Goal: Information Seeking & Learning: Find contact information

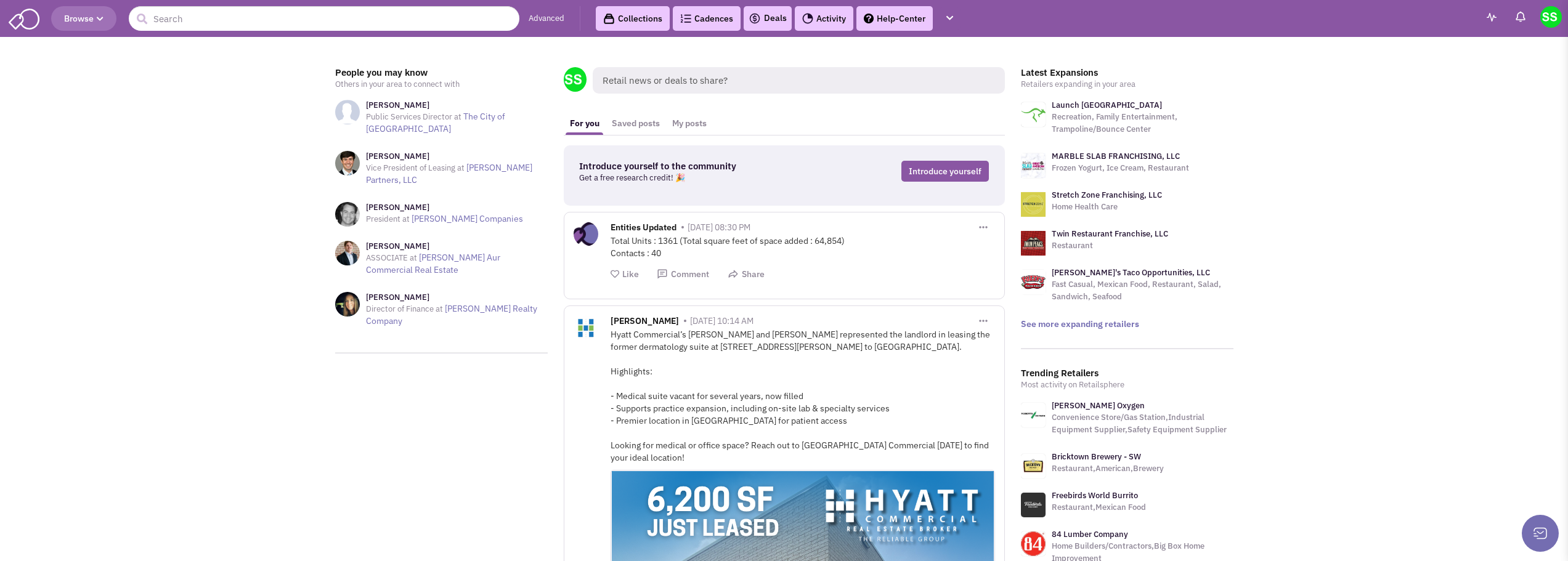
click at [545, 15] on link "Advanced" at bounding box center [546, 18] width 36 height 11
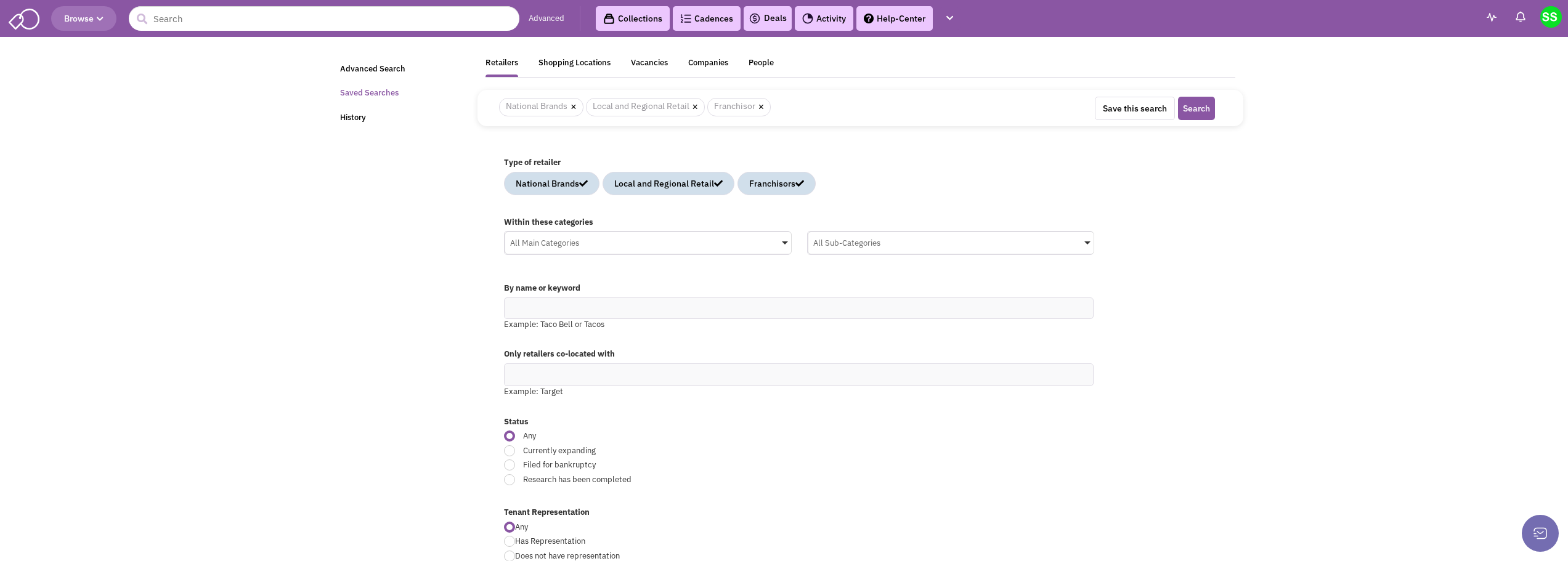
click at [371, 97] on link "Saved Searches" at bounding box center [401, 93] width 137 height 24
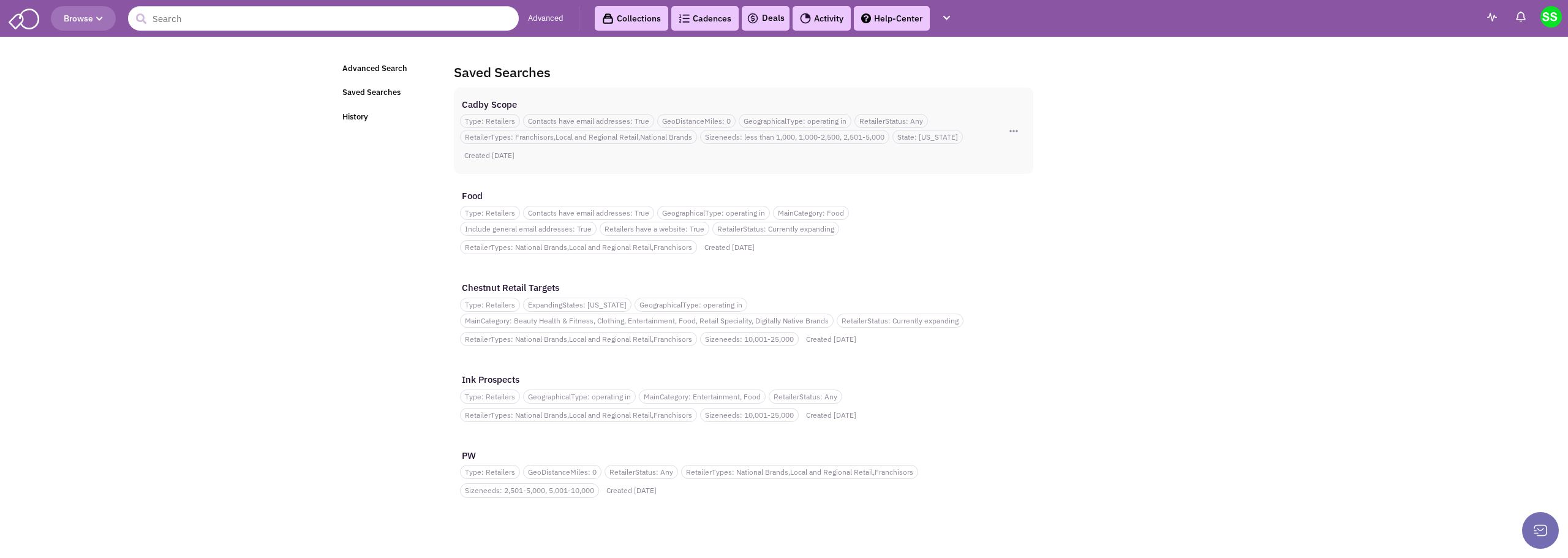
click at [586, 100] on div "Cadby Scope" at bounding box center [721, 104] width 522 height 13
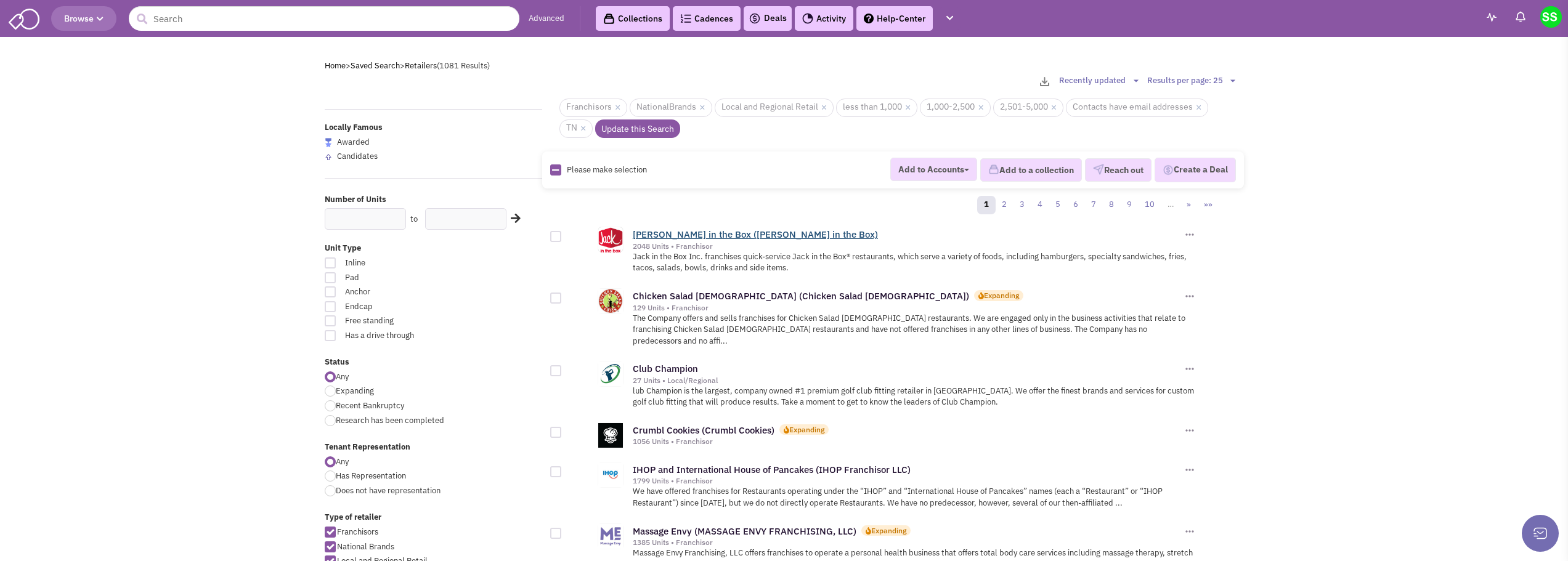
click at [731, 232] on link "Jack in the Box (Jack in the Box)" at bounding box center [755, 233] width 245 height 11
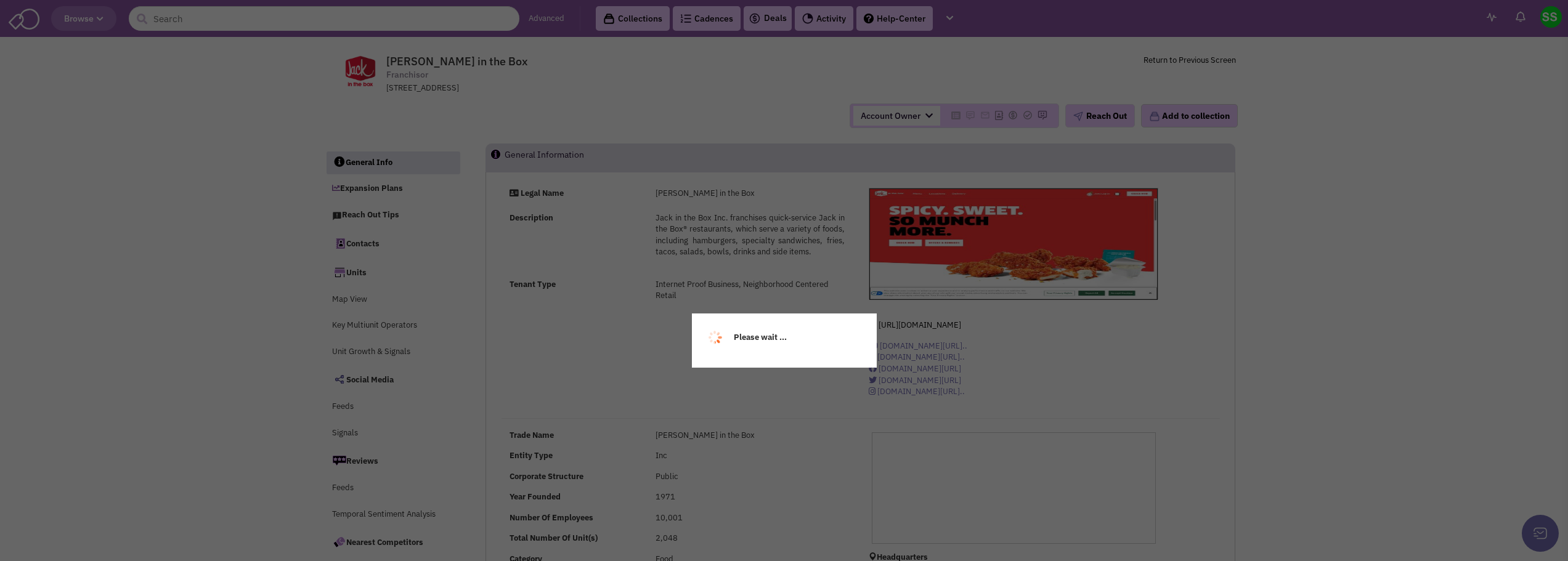
select select
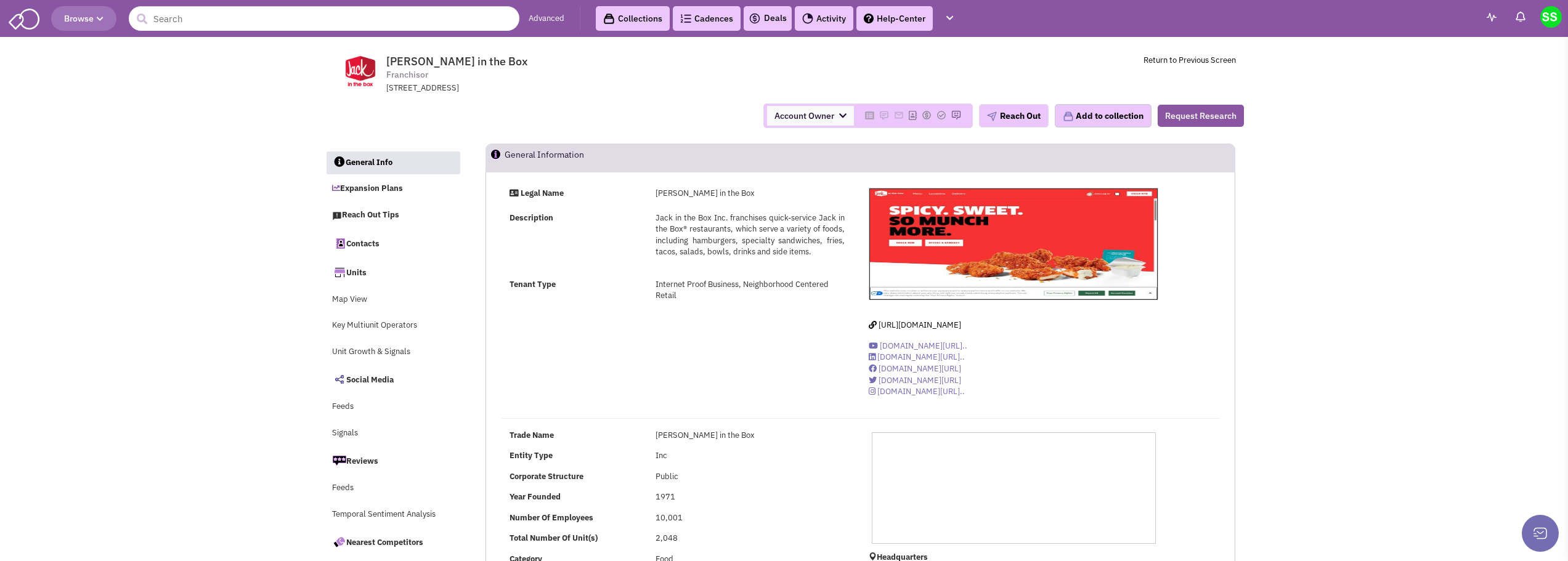
select select
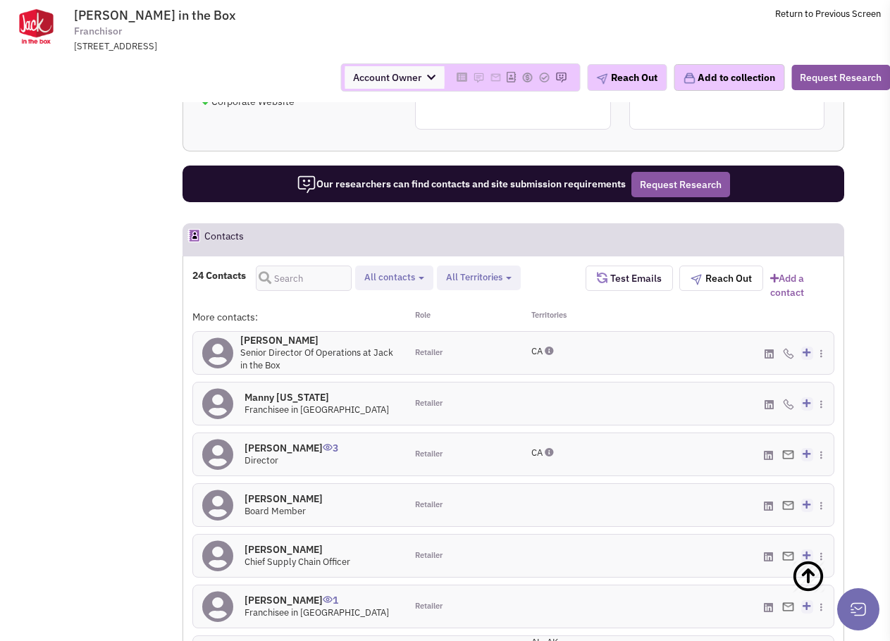
scroll to position [1199, 0]
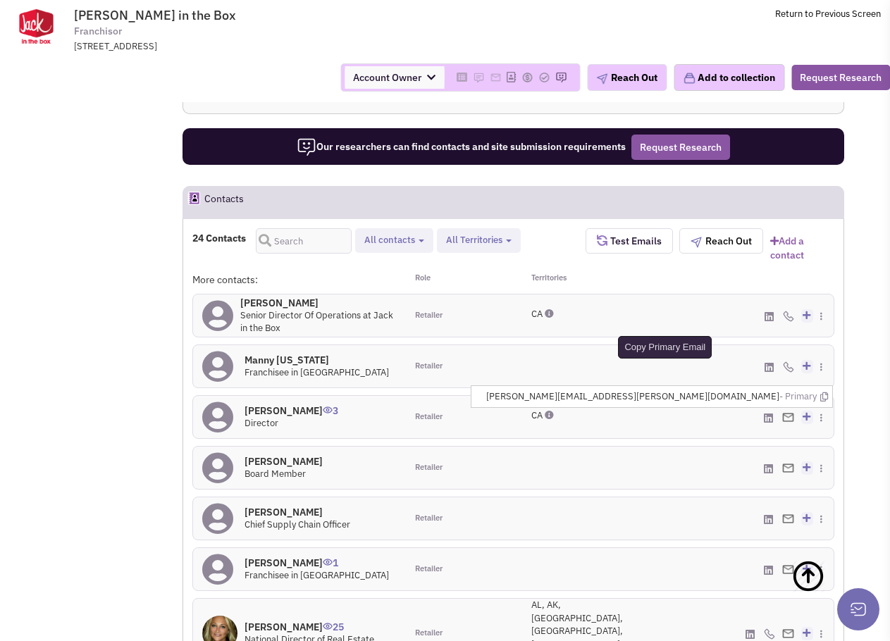
click at [824, 393] on icon at bounding box center [824, 397] width 8 height 9
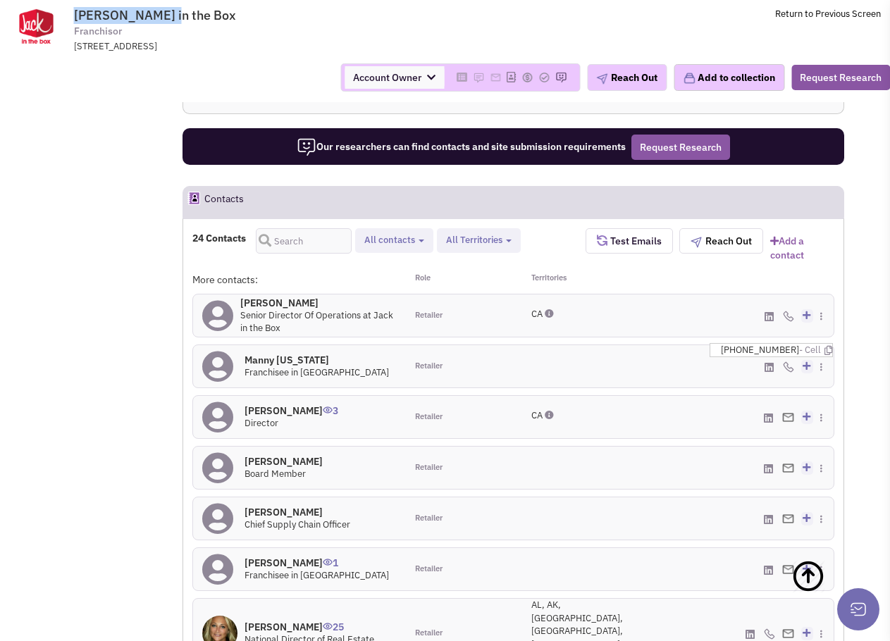
drag, startPoint x: 164, startPoint y: 15, endPoint x: 65, endPoint y: 16, distance: 99.4
click at [65, 16] on tr "Jack in the Box Franchisor 9330 Balboa Avenue, San Diego, CA, 92123 Return to P…" at bounding box center [445, 26] width 890 height 53
copy tr "Jack in the Box"
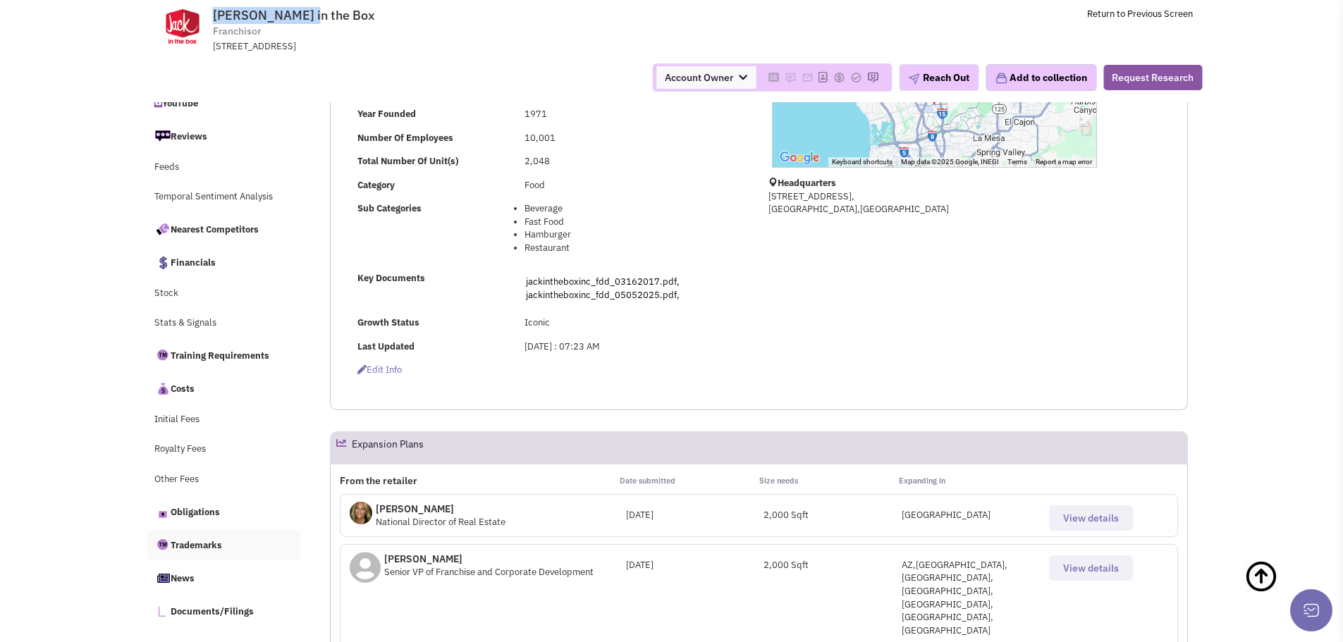
scroll to position [0, 0]
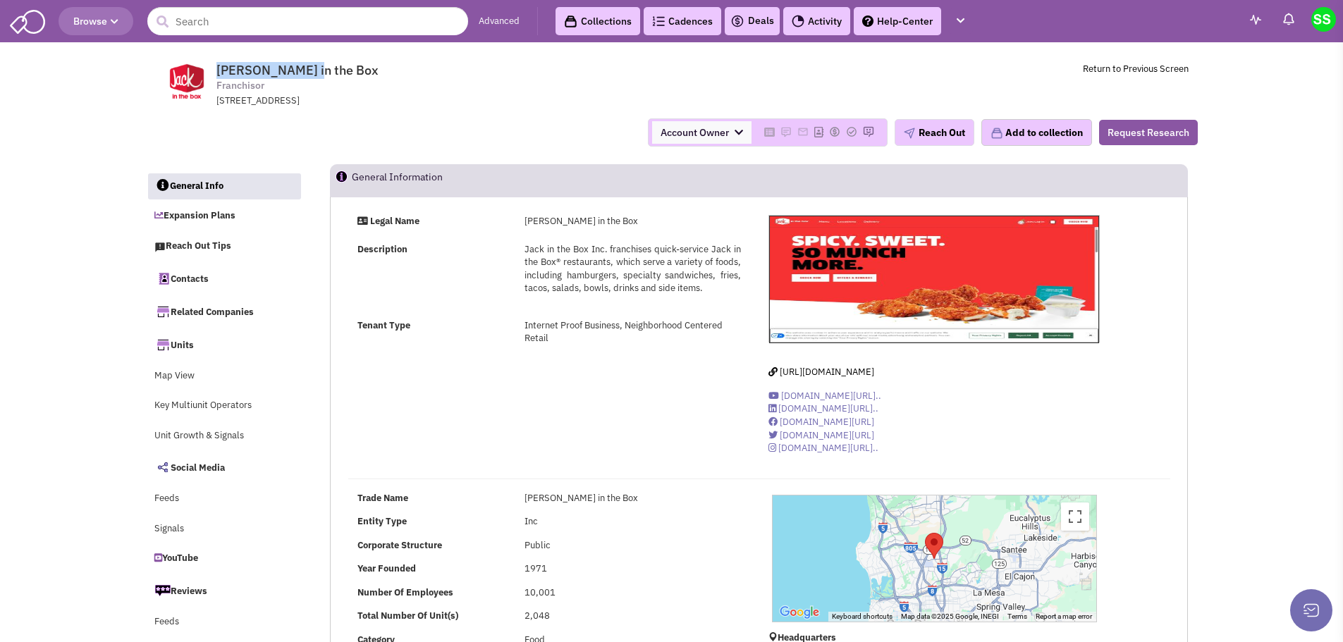
click at [496, 24] on link "Advanced" at bounding box center [499, 21] width 41 height 13
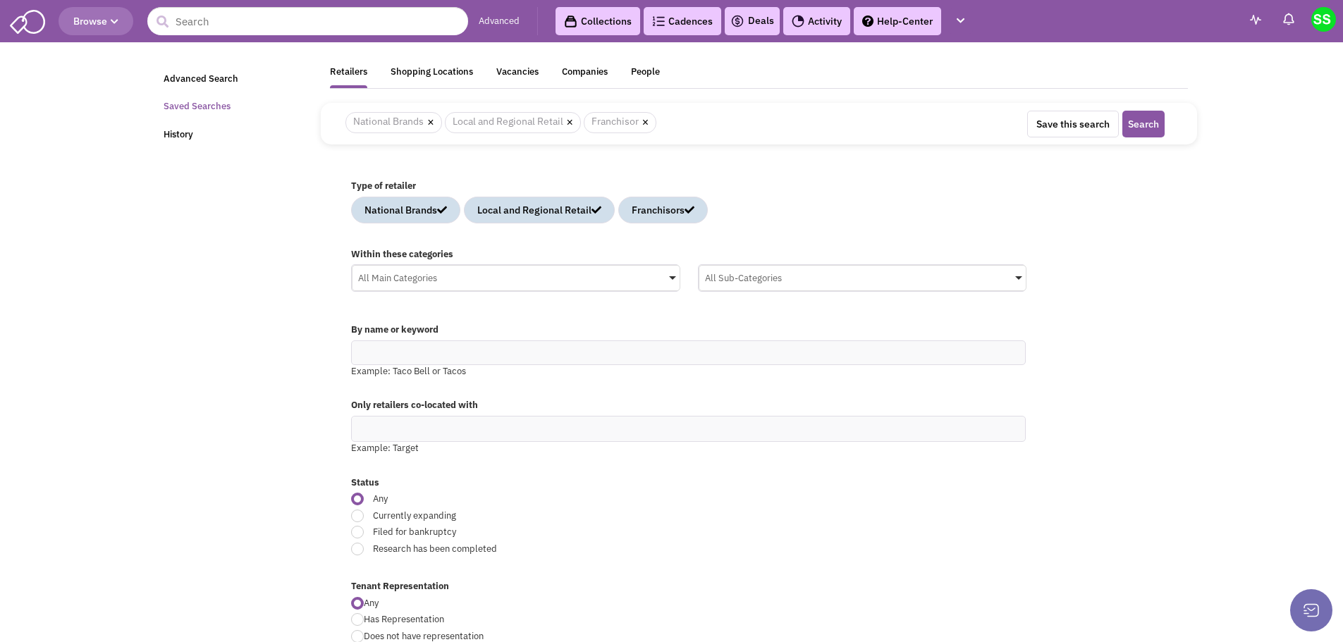
click at [213, 101] on link "Saved Searches" at bounding box center [233, 106] width 157 height 27
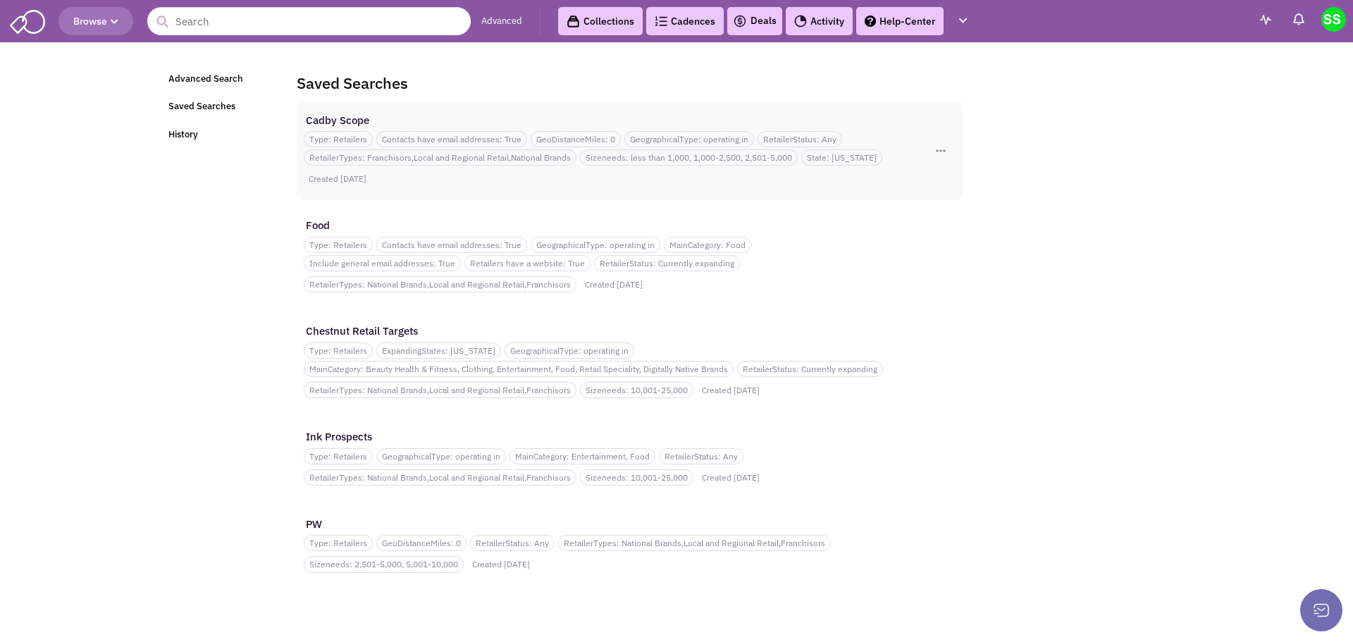
click at [414, 119] on div "Cadby Scope" at bounding box center [604, 120] width 600 height 15
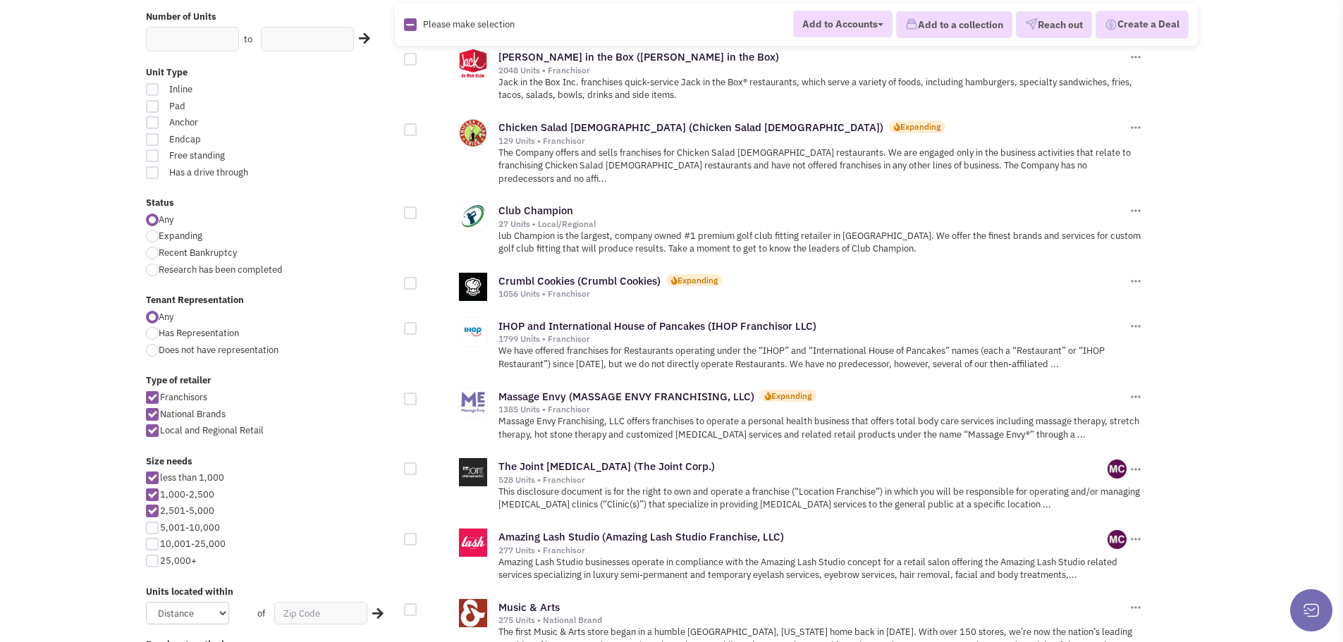
scroll to position [282, 0]
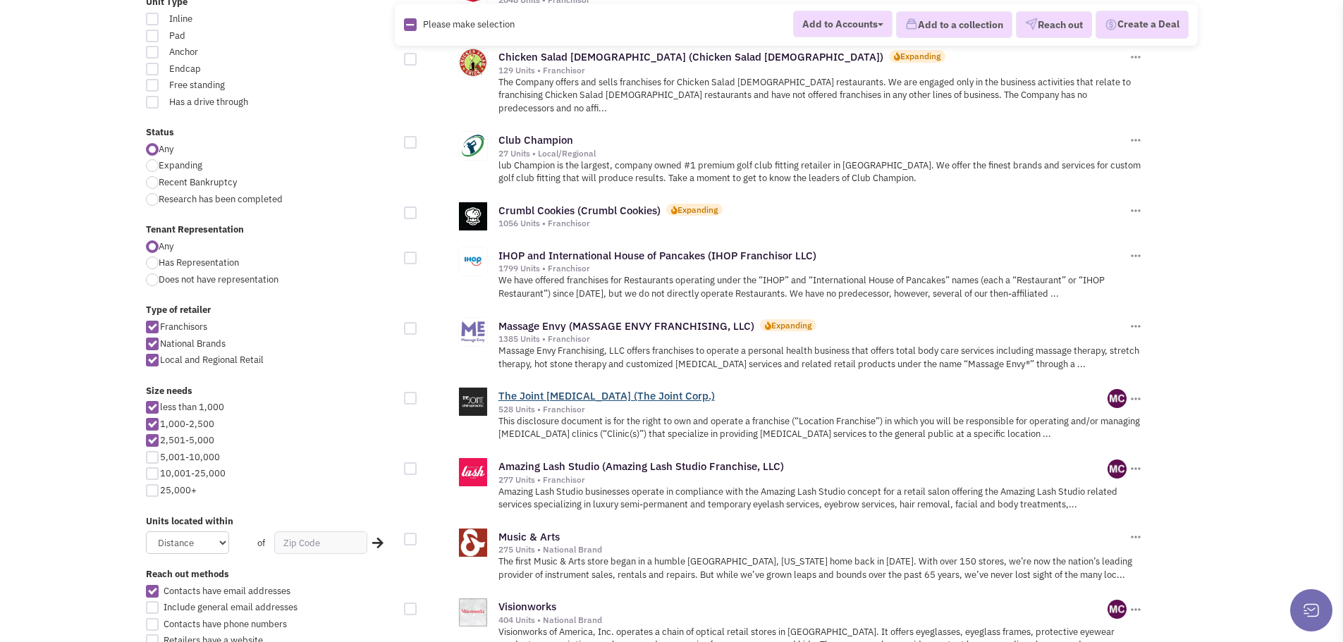
click at [569, 389] on link "The Joint Chiropractic (The Joint Corp.)" at bounding box center [606, 395] width 216 height 13
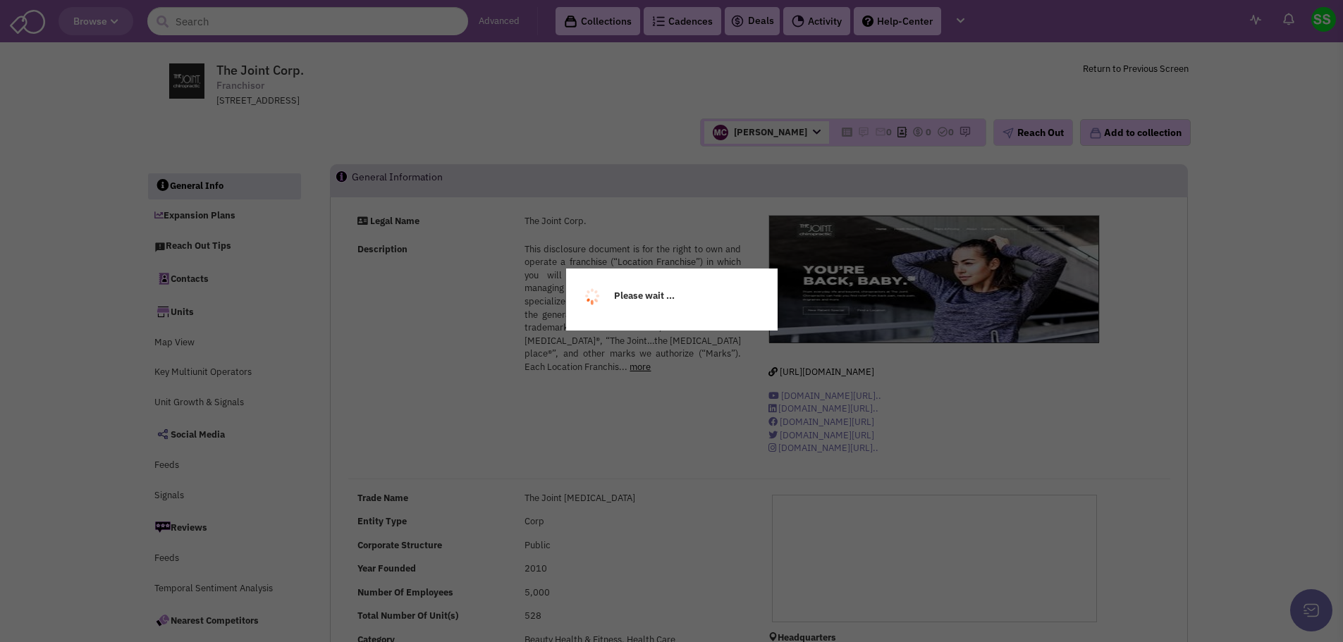
select select
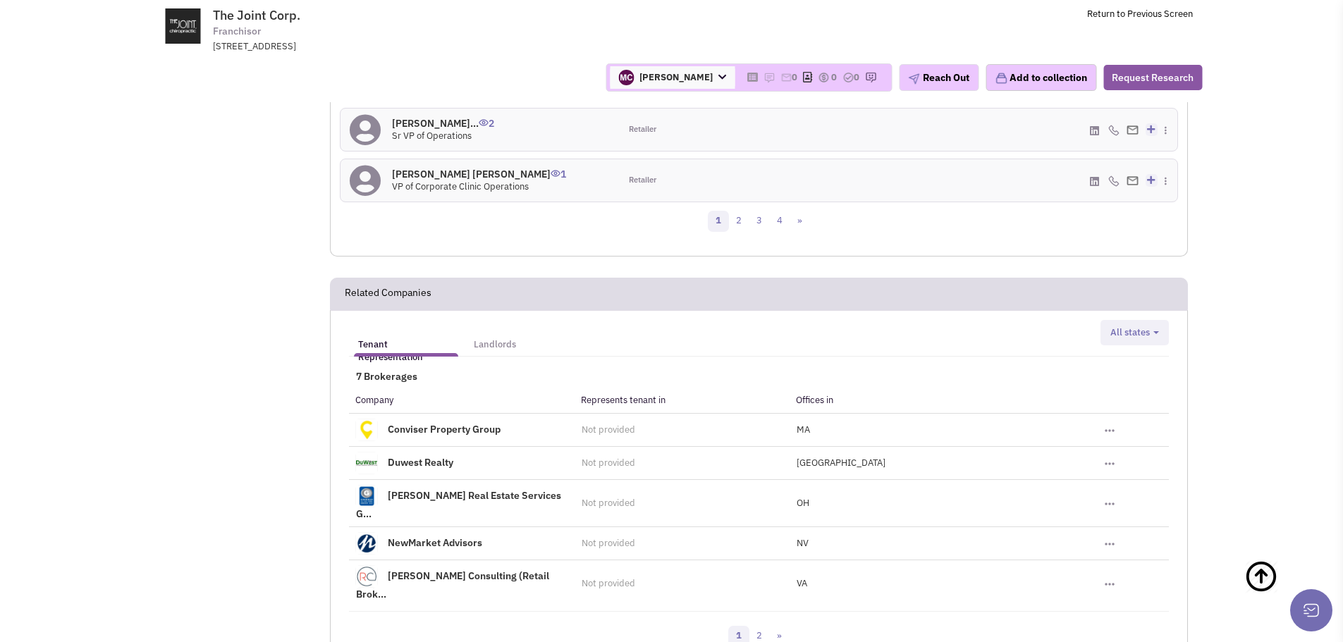
scroll to position [2075, 0]
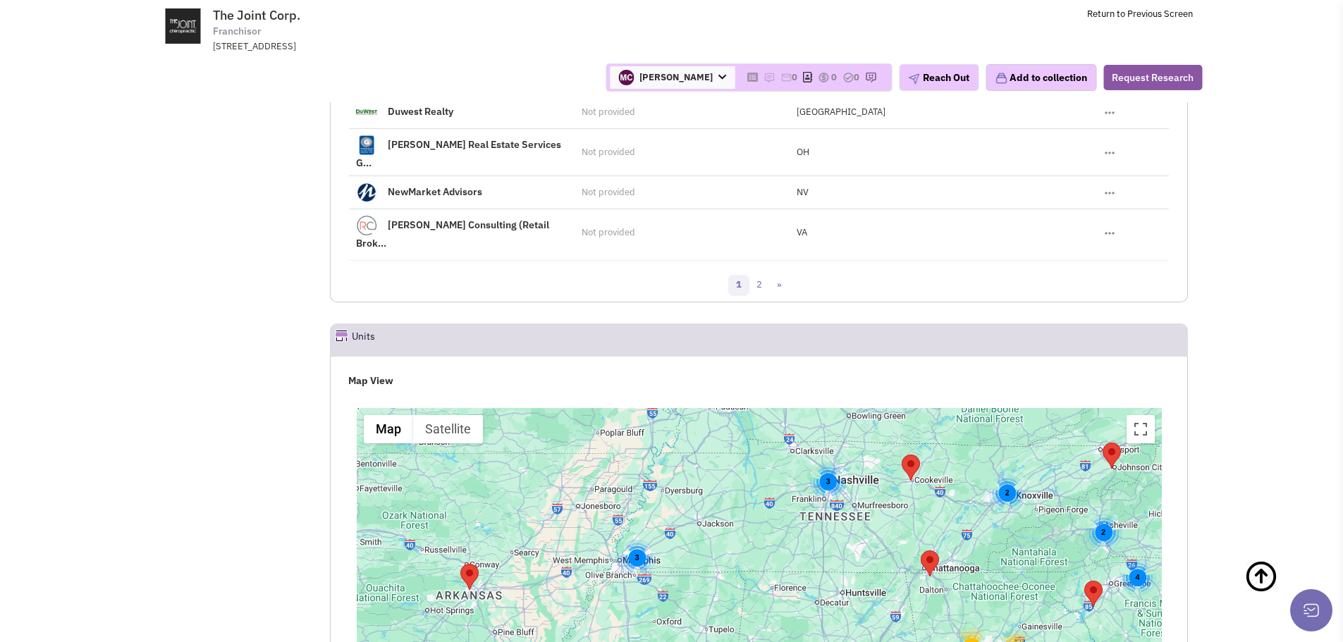
drag, startPoint x: 844, startPoint y: 469, endPoint x: 841, endPoint y: 515, distance: 46.6
click at [844, 523] on div "12 18 3 2 2 2 4 2 3 3 2" at bounding box center [759, 584] width 805 height 352
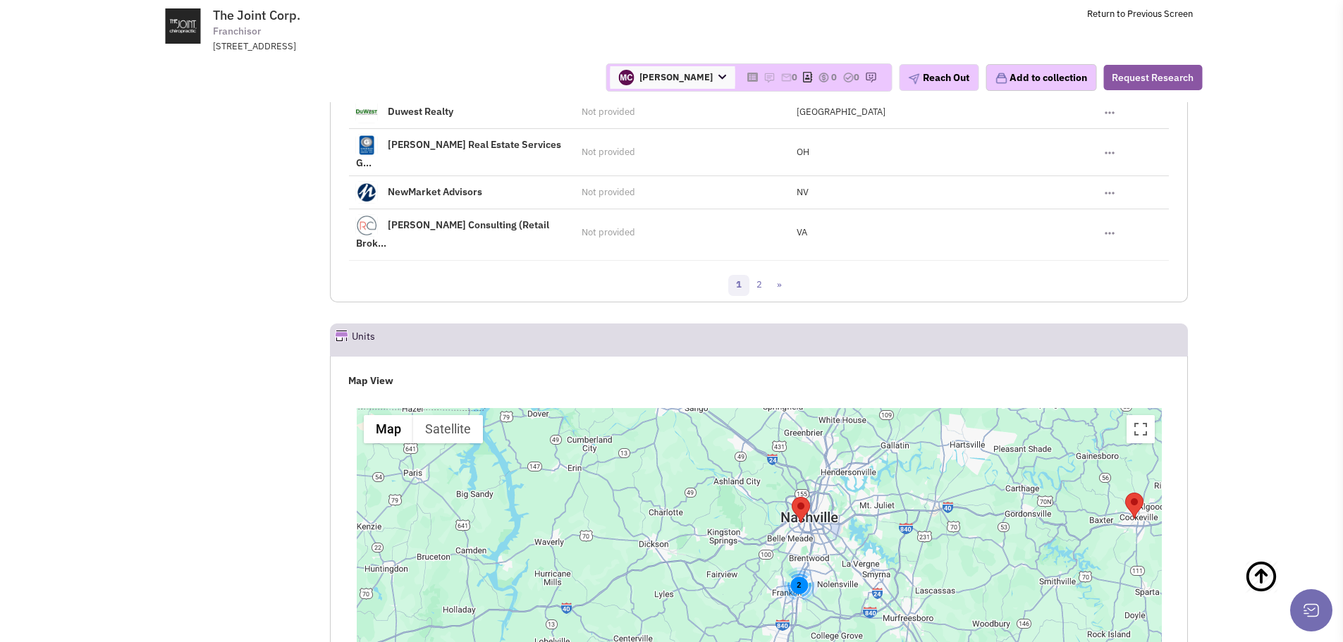
drag, startPoint x: 822, startPoint y: 437, endPoint x: 830, endPoint y: 488, distance: 52.0
click at [830, 488] on div "2" at bounding box center [759, 584] width 805 height 352
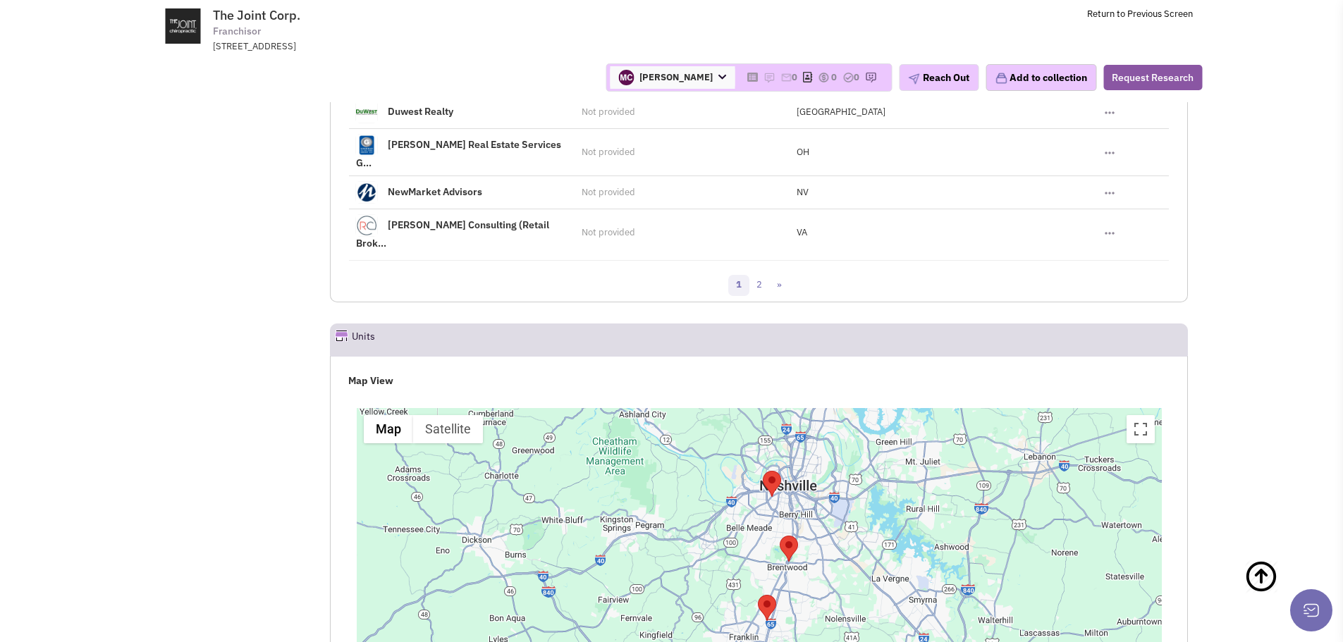
click at [763, 471] on area "The Joint Chiropractic" at bounding box center [763, 471] width 0 height 0
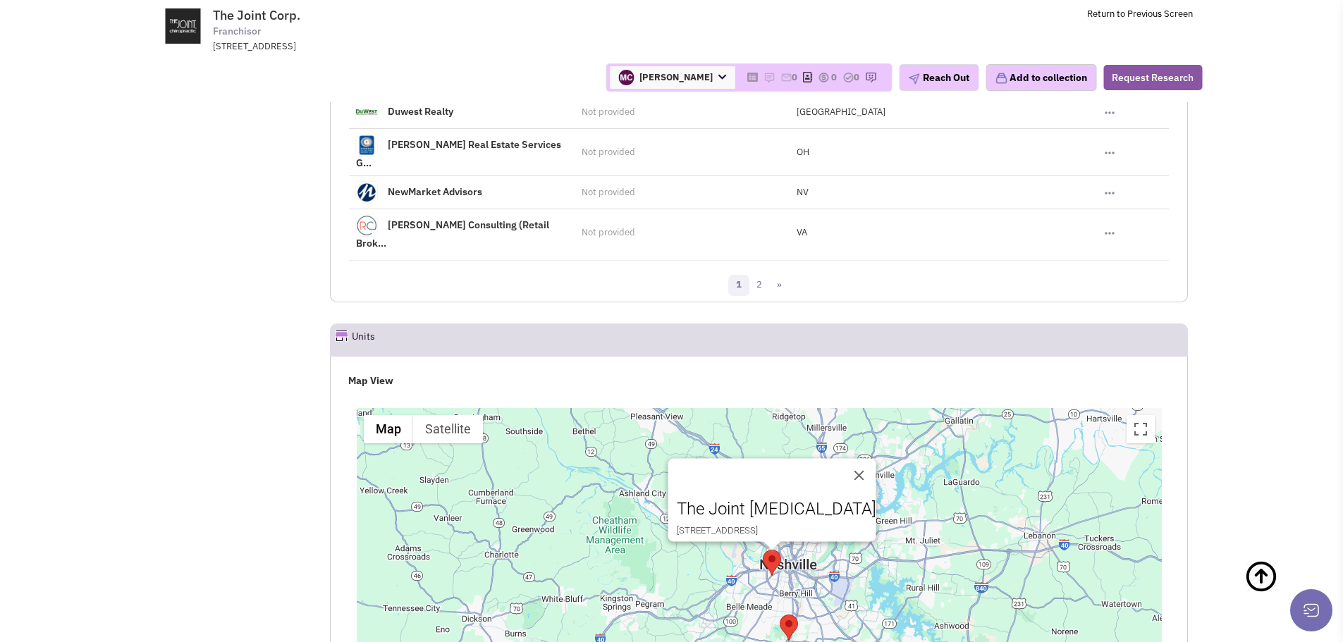
click at [779, 615] on area "The Joint Corp." at bounding box center [779, 615] width 0 height 0
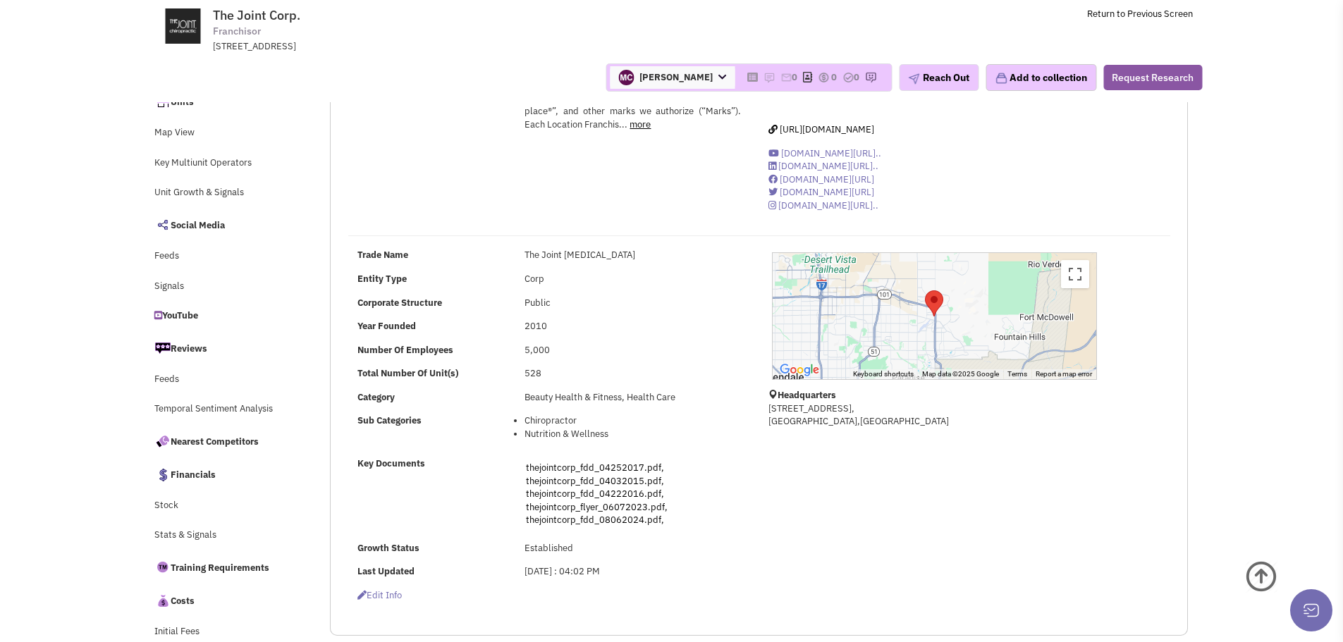
scroll to position [141, 0]
click at [585, 466] on link "thejointcorp_fdd_04252017.pdf," at bounding box center [595, 467] width 138 height 12
